Goal: Use online tool/utility: Use online tool/utility

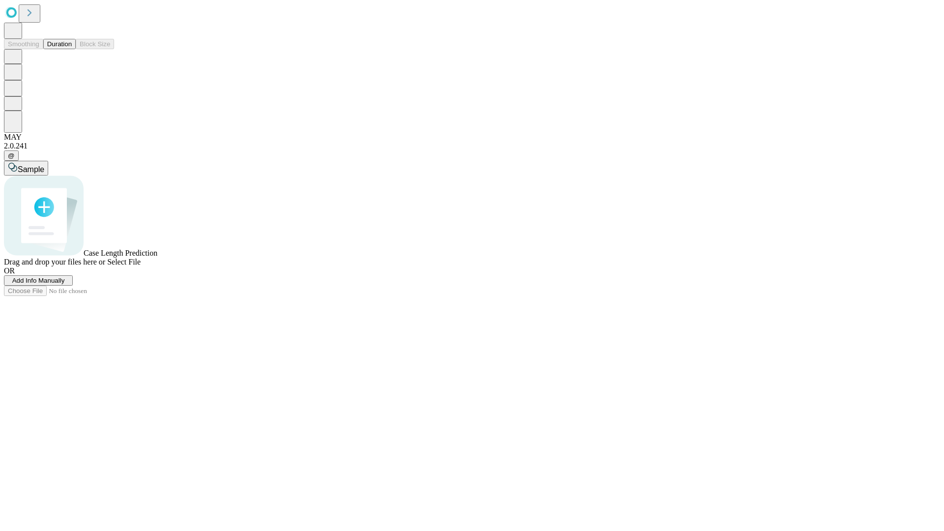
click at [72, 49] on button "Duration" at bounding box center [59, 44] width 32 height 10
click at [44, 165] on span "Sample" at bounding box center [31, 169] width 27 height 8
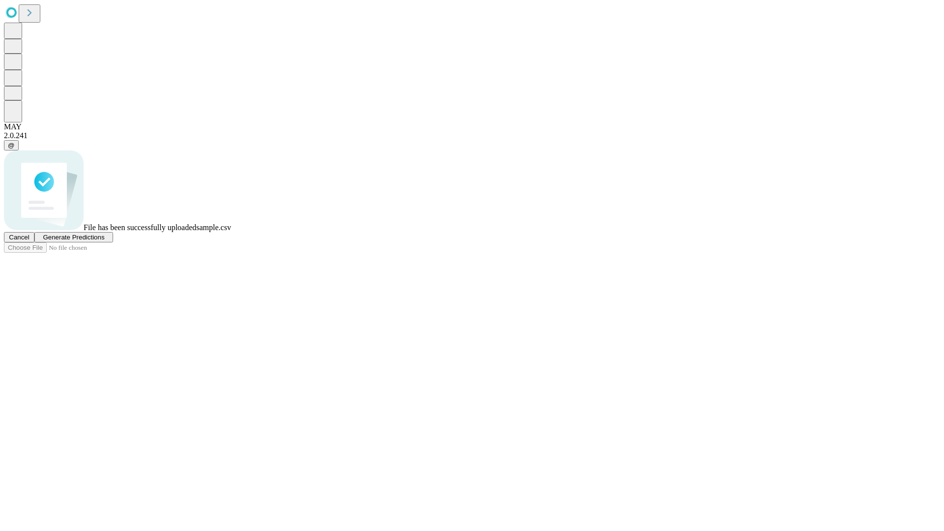
click at [104, 241] on span "Generate Predictions" at bounding box center [73, 237] width 61 height 7
